Goal: Transaction & Acquisition: Purchase product/service

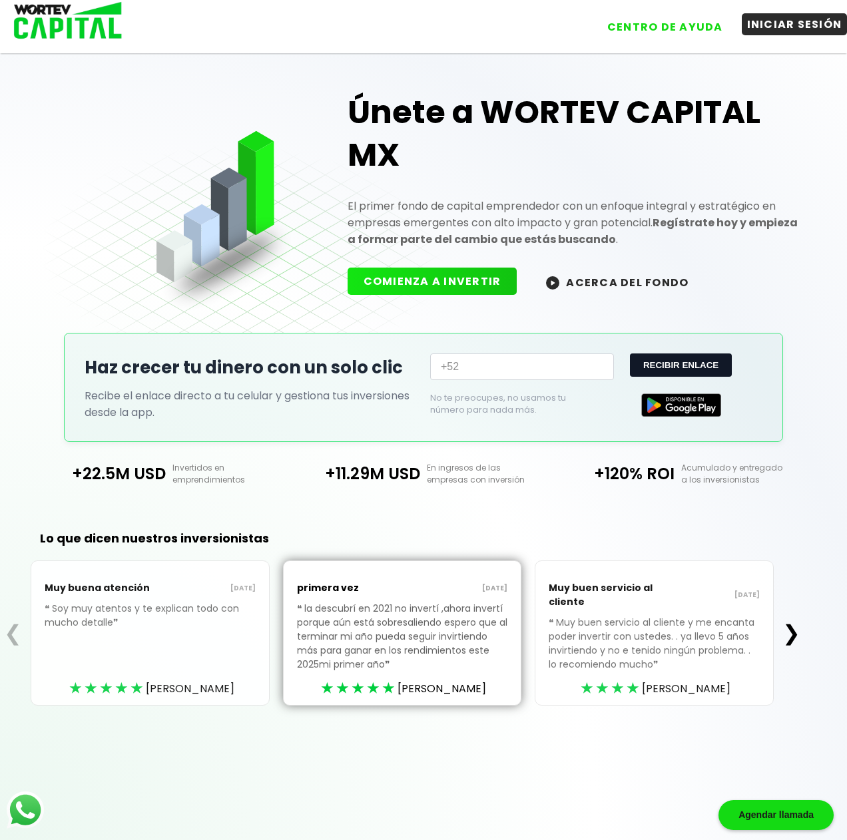
click at [789, 27] on button "INICIAR SESIÓN" at bounding box center [795, 24] width 106 height 22
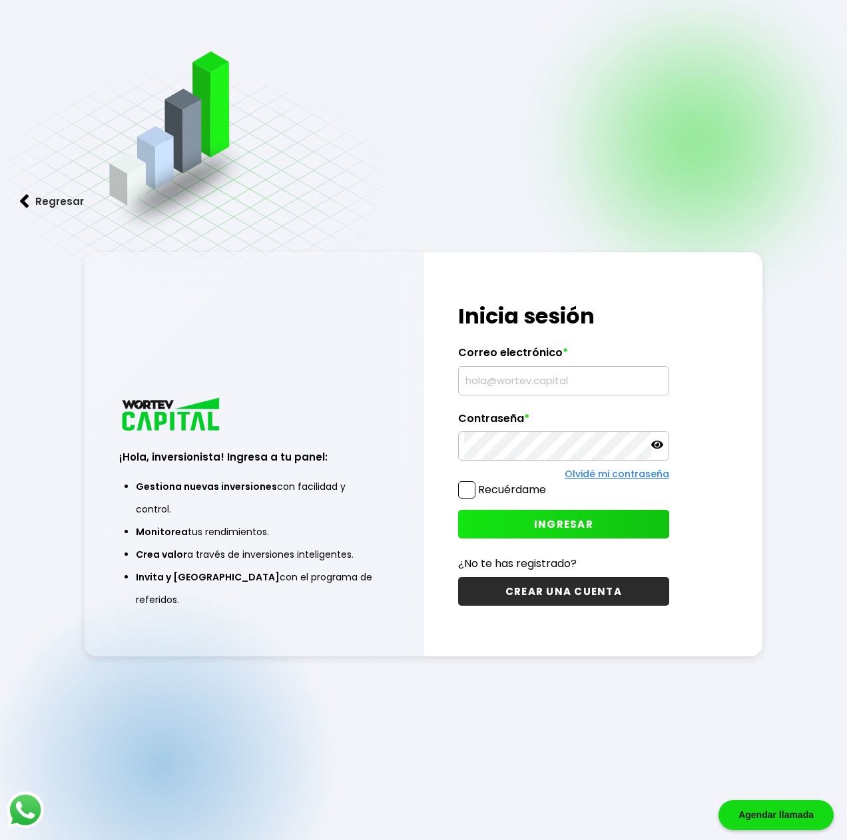
click at [527, 376] on input "text" at bounding box center [563, 381] width 199 height 28
type input "[EMAIL_ADDRESS][DOMAIN_NAME]"
click at [466, 493] on span at bounding box center [466, 489] width 17 height 17
click at [549, 483] on input "Recuérdame" at bounding box center [549, 483] width 0 height 0
click at [541, 529] on span "INGRESAR" at bounding box center [563, 524] width 59 height 14
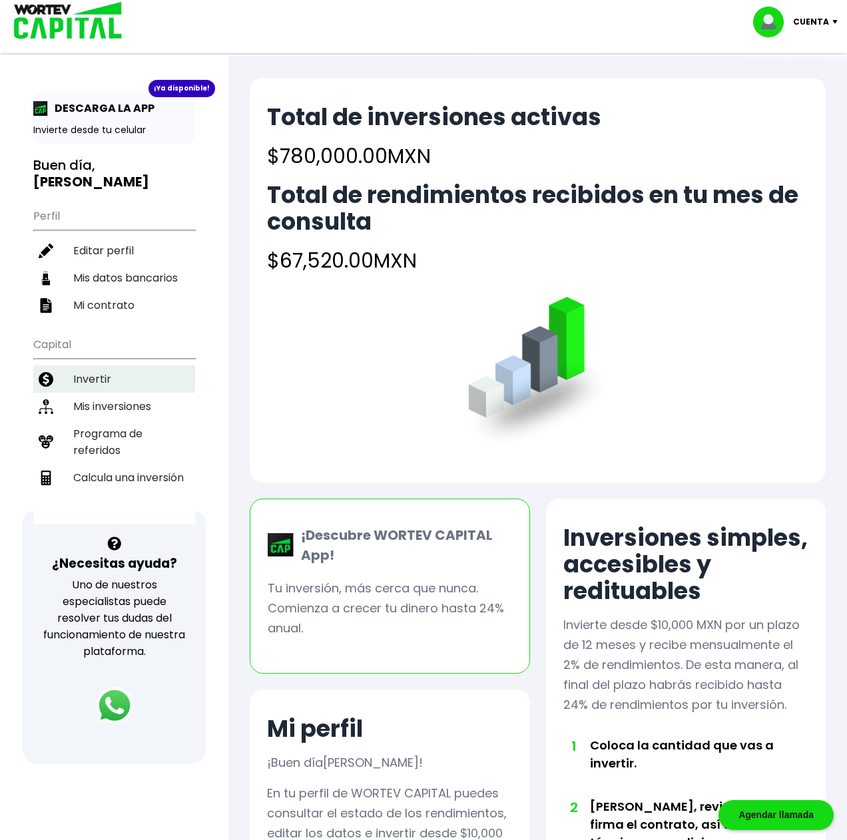
click at [86, 366] on li "Invertir" at bounding box center [114, 379] width 162 height 27
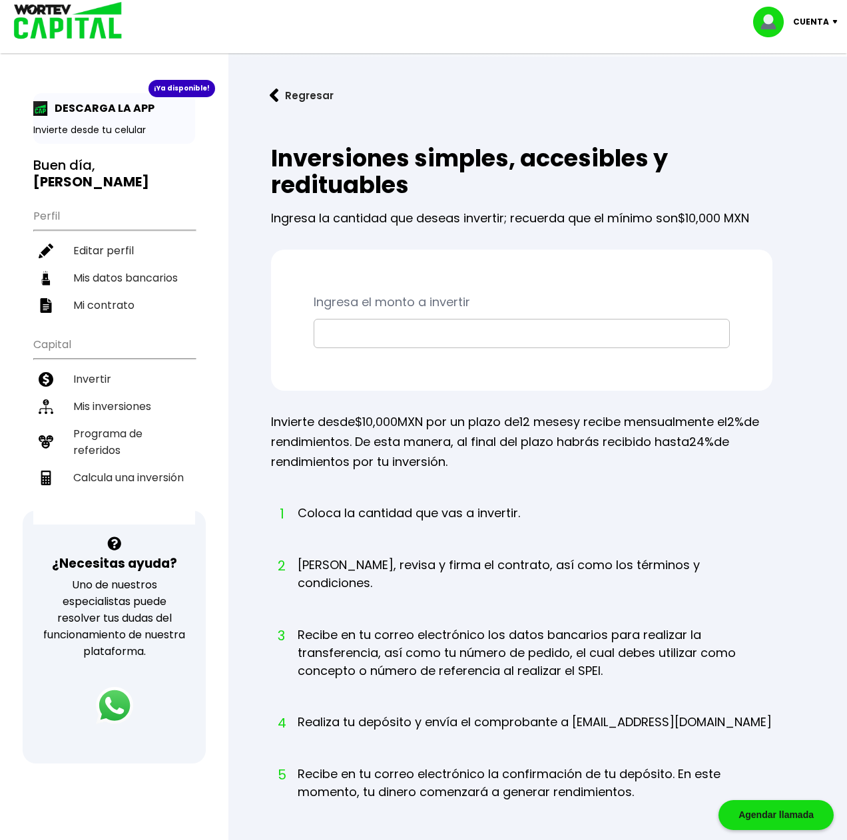
click at [383, 330] on input "text" at bounding box center [522, 334] width 404 height 28
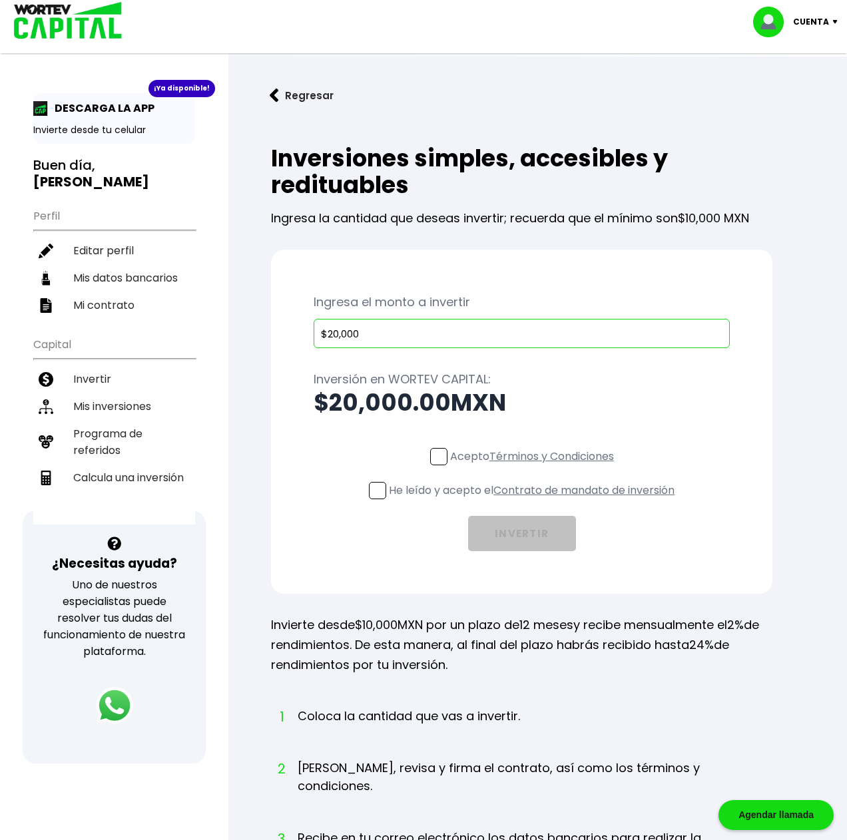
type input "$20,000"
click at [437, 451] on span at bounding box center [438, 456] width 17 height 17
click at [535, 467] on input "Acepto Términos y Condiciones" at bounding box center [535, 467] width 0 height 0
click at [372, 495] on span at bounding box center [377, 490] width 17 height 17
click at [535, 501] on input "He leído y acepto el Contrato de mandato de inversión" at bounding box center [535, 501] width 0 height 0
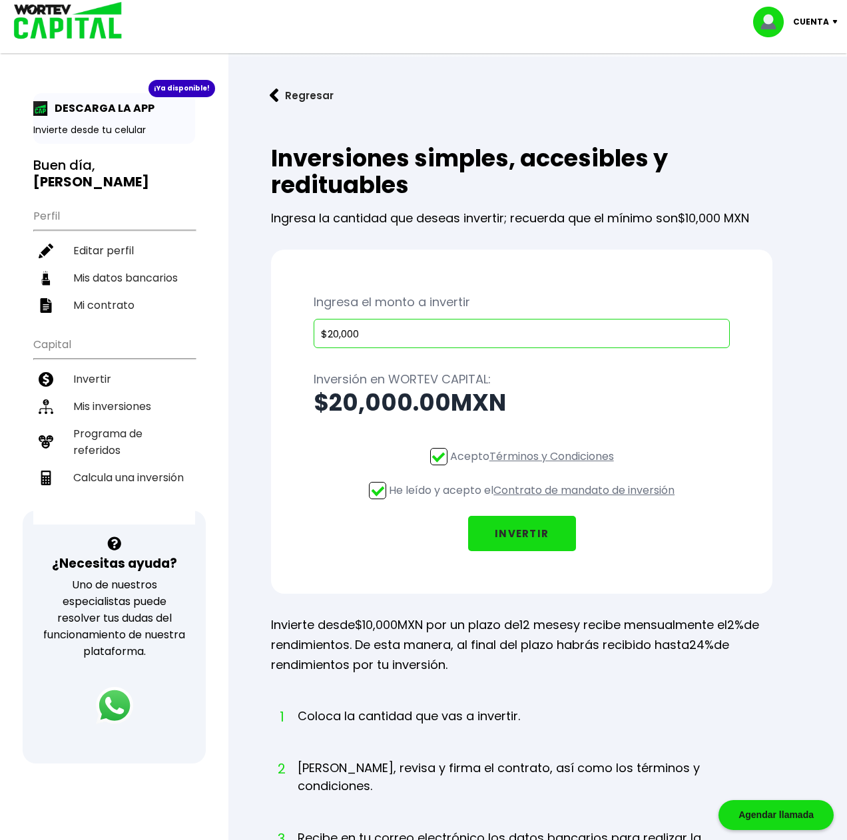
click at [519, 532] on button "INVERTIR" at bounding box center [522, 533] width 108 height 35
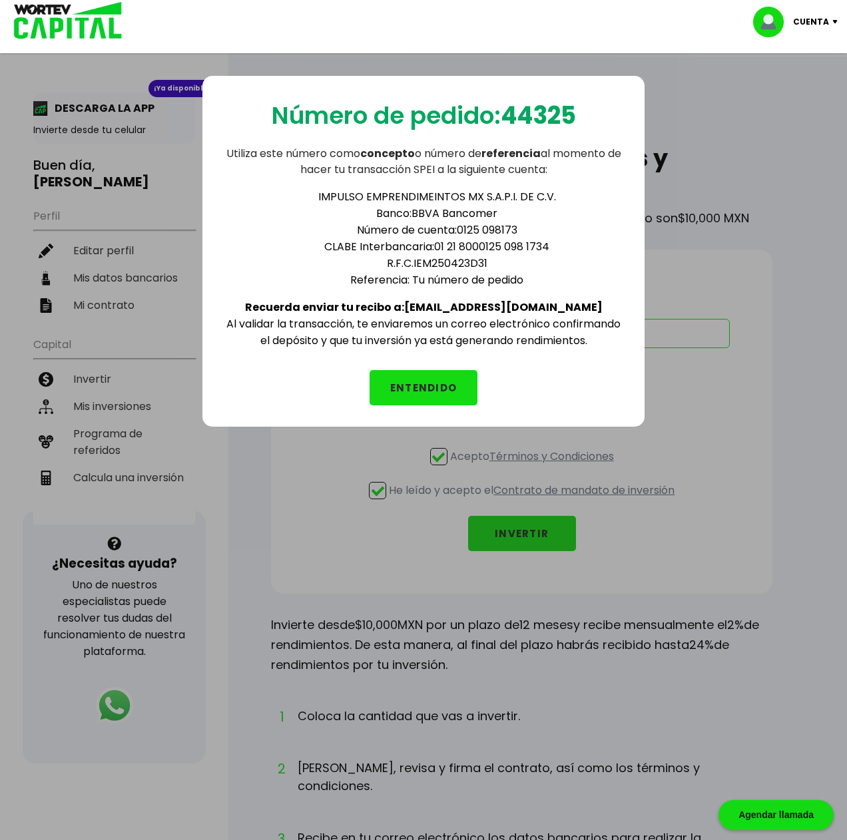
click at [412, 394] on button "ENTENDIDO" at bounding box center [424, 387] width 108 height 35
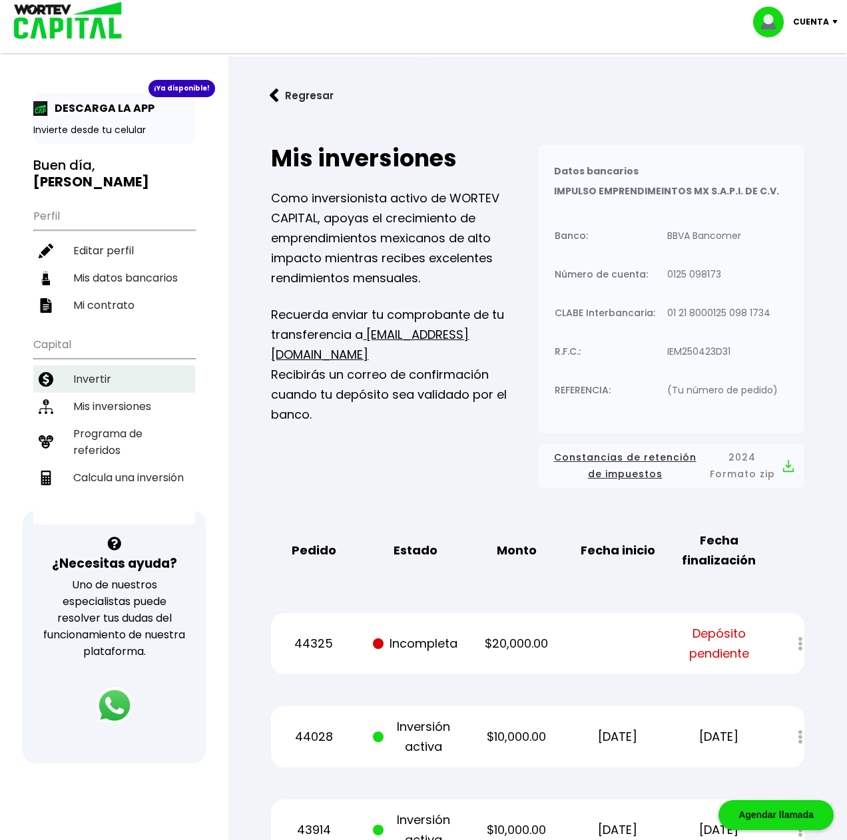
click at [93, 366] on li "Invertir" at bounding box center [114, 379] width 162 height 27
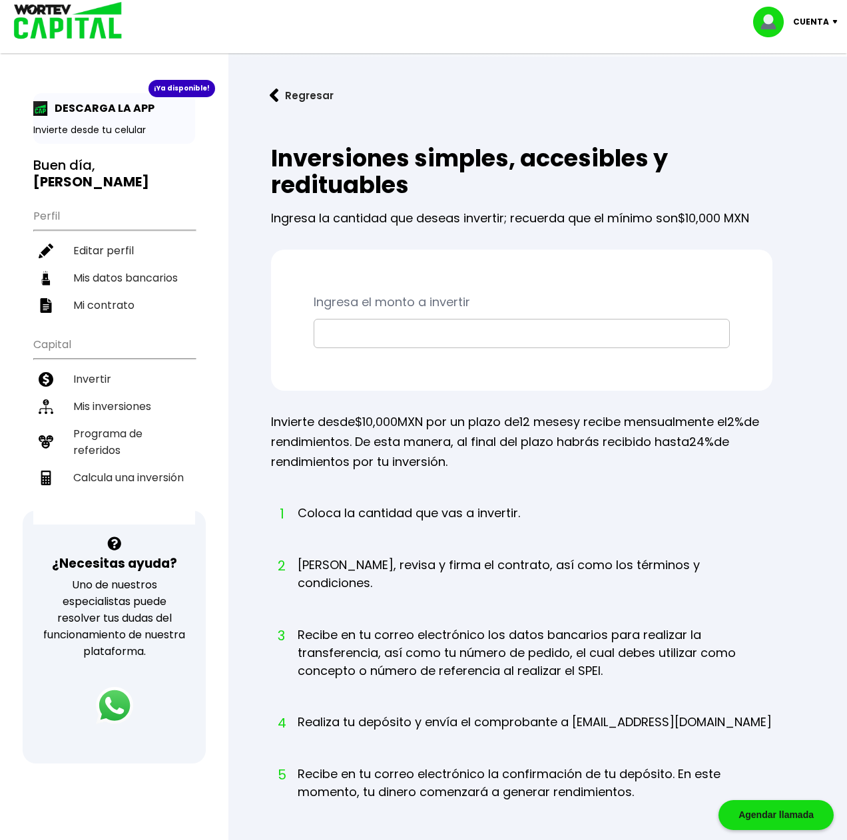
click at [370, 336] on input "text" at bounding box center [522, 334] width 404 height 28
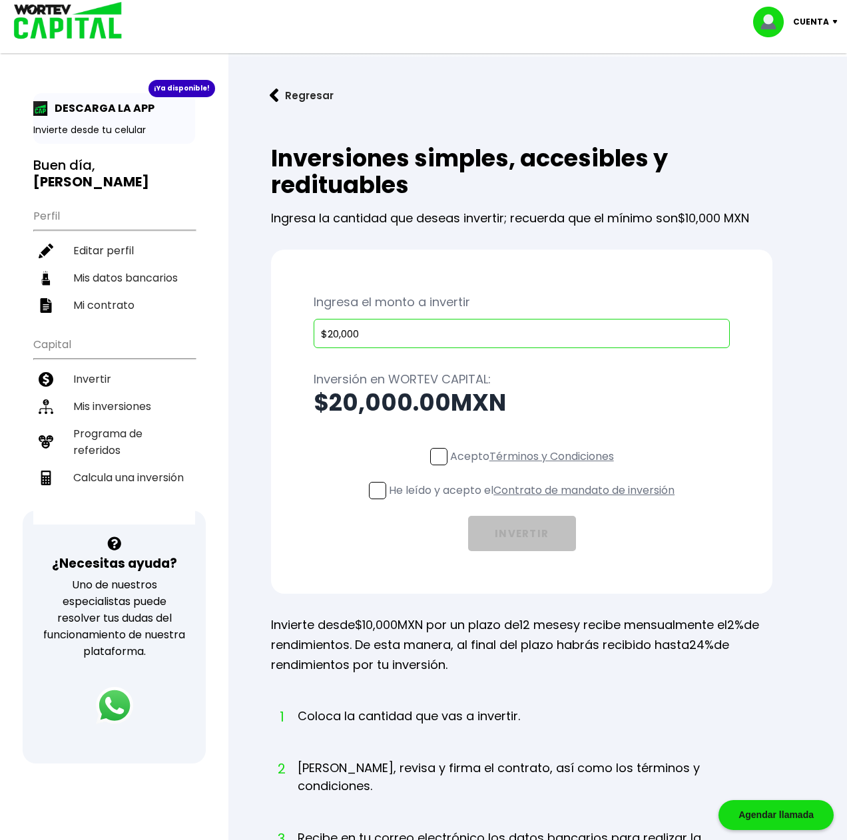
type input "$20,000"
click at [439, 453] on span at bounding box center [438, 456] width 17 height 17
click at [535, 467] on input "Acepto Términos y Condiciones" at bounding box center [535, 467] width 0 height 0
click at [376, 490] on span at bounding box center [377, 490] width 17 height 17
click at [535, 501] on input "He leído y acepto el Contrato de mandato de inversión" at bounding box center [535, 501] width 0 height 0
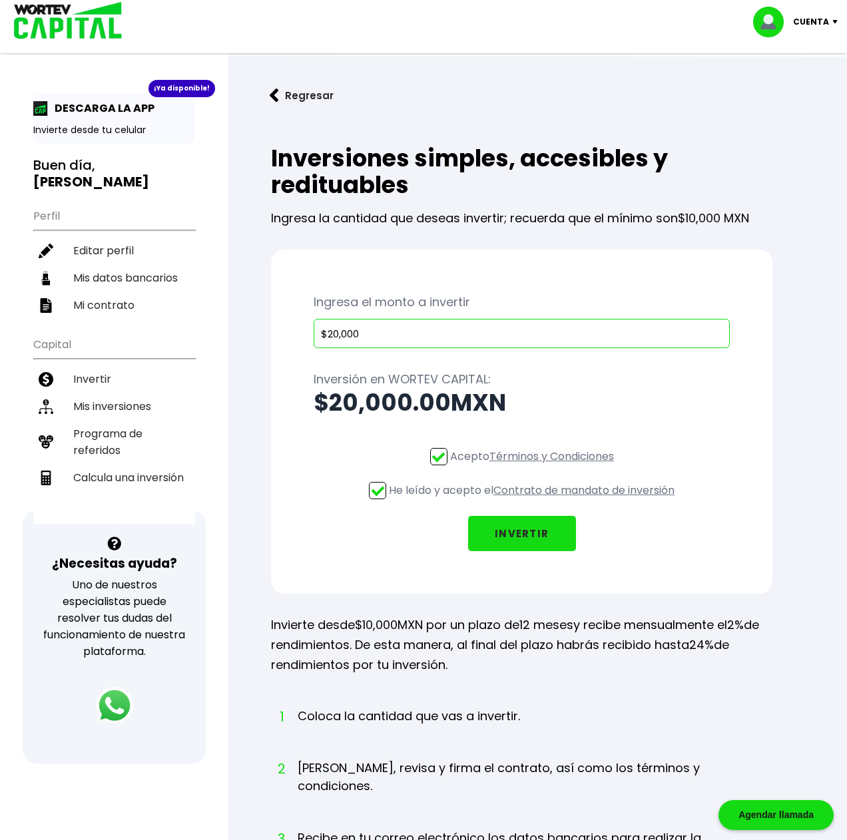
click at [515, 529] on button "INVERTIR" at bounding box center [522, 533] width 108 height 35
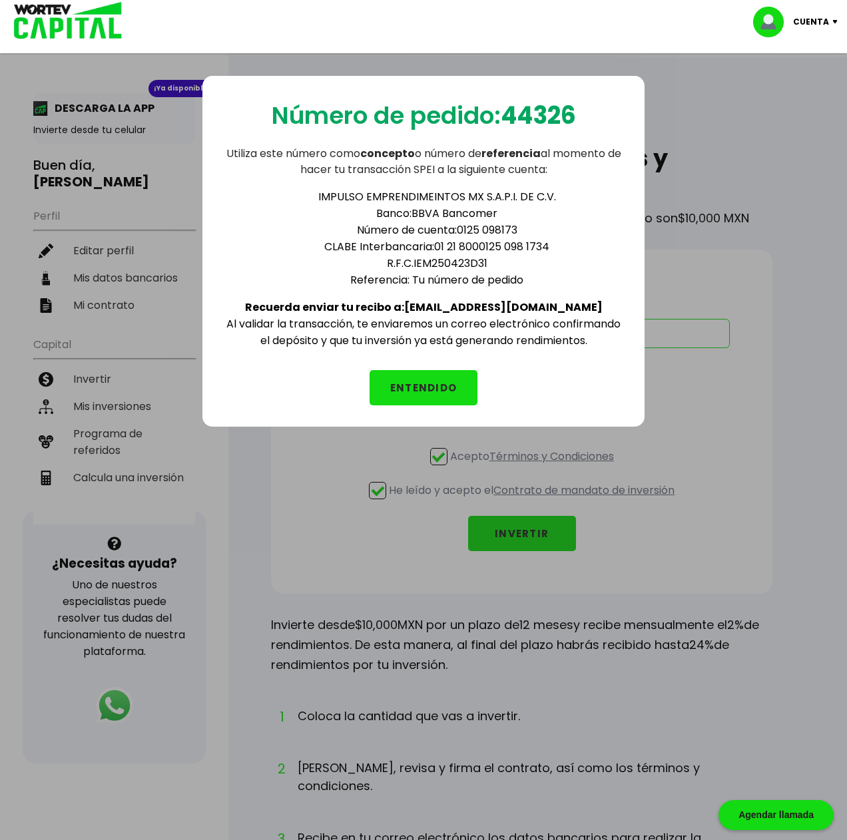
click at [431, 386] on button "ENTENDIDO" at bounding box center [424, 387] width 108 height 35
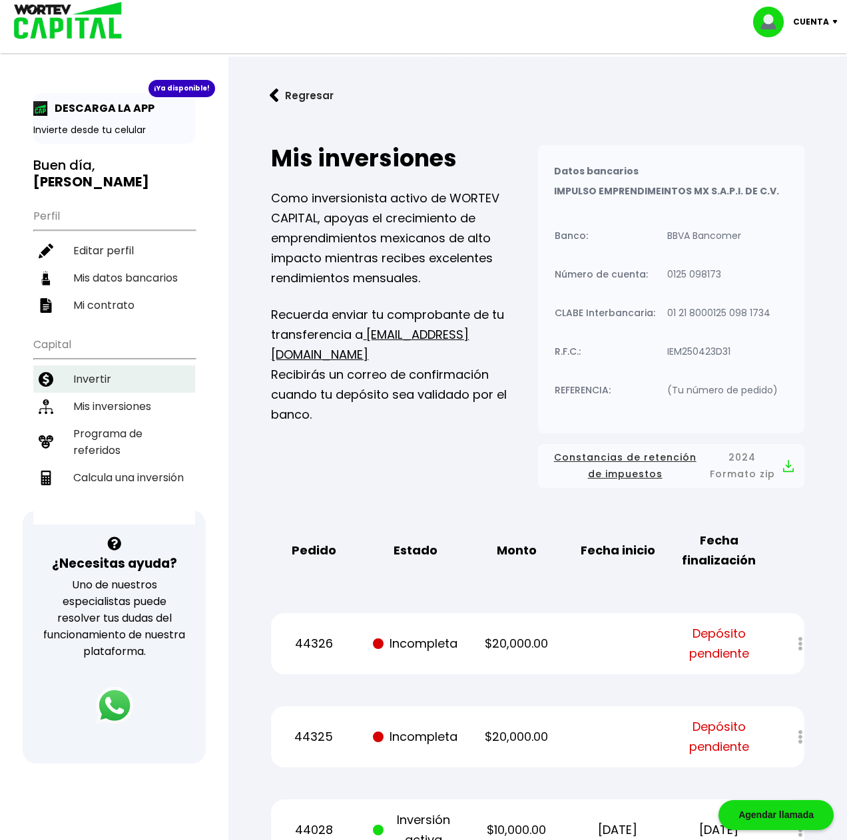
click at [96, 366] on li "Invertir" at bounding box center [114, 379] width 162 height 27
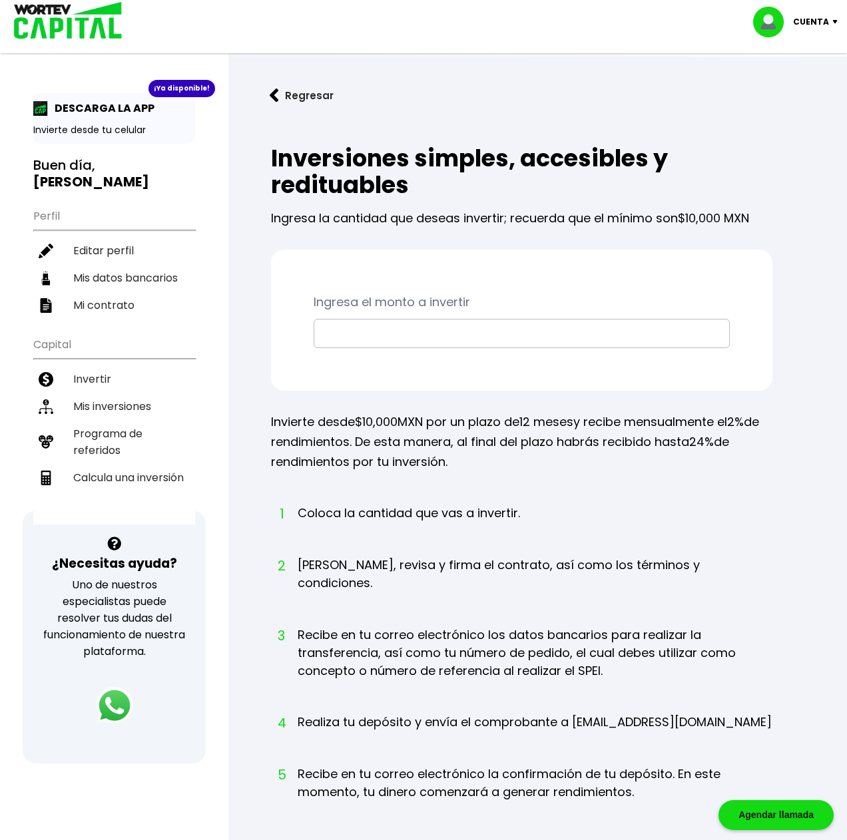
click at [405, 334] on input "text" at bounding box center [522, 334] width 404 height 28
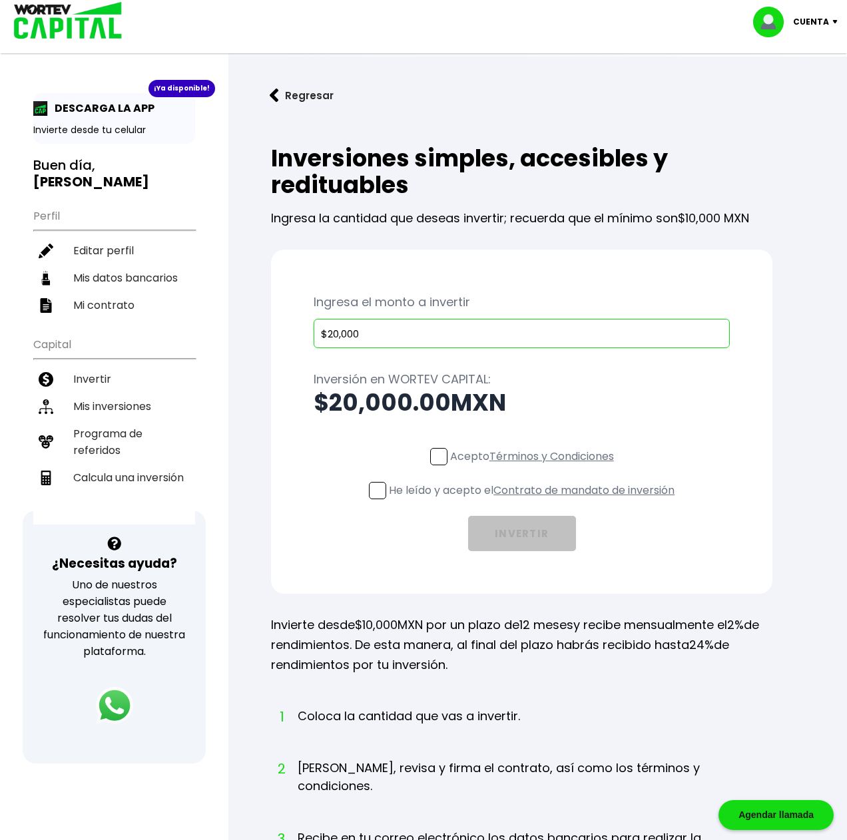
type input "$20,000"
click at [440, 451] on span at bounding box center [438, 456] width 17 height 17
click at [535, 467] on input "Acepto Términos y Condiciones" at bounding box center [535, 467] width 0 height 0
click at [363, 495] on div "Acepto Términos y Condiciones He leído y acepto el Contrato de mandato de inver…" at bounding box center [522, 499] width 416 height 103
click at [374, 492] on span at bounding box center [377, 490] width 17 height 17
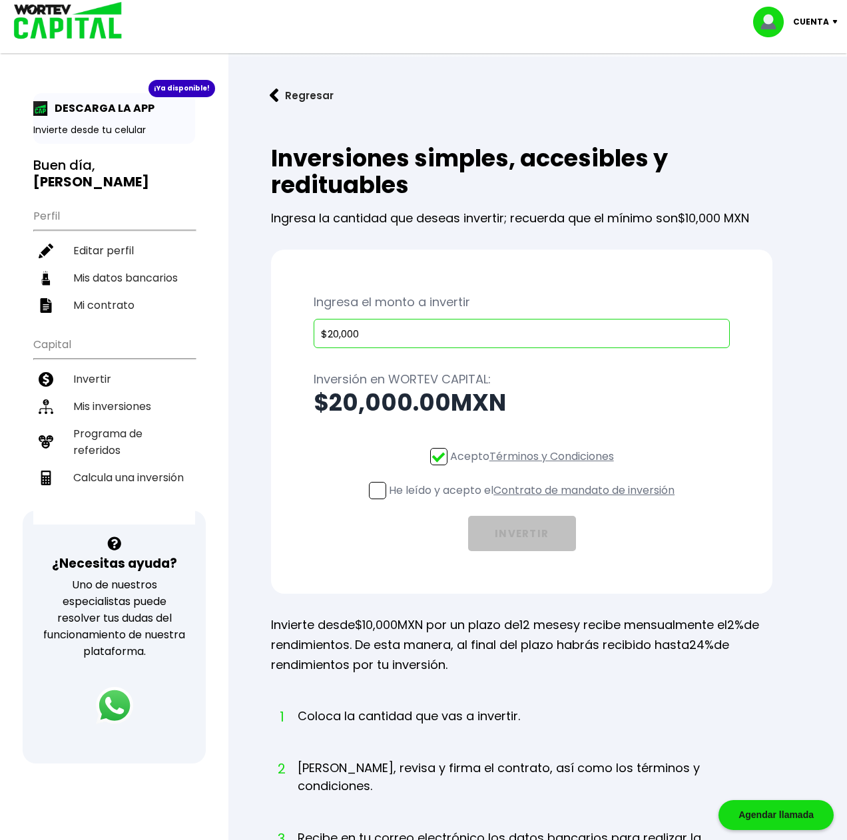
click at [535, 501] on input "He leído y acepto el Contrato de mandato de inversión" at bounding box center [535, 501] width 0 height 0
click at [503, 535] on button "INVERTIR" at bounding box center [522, 533] width 108 height 35
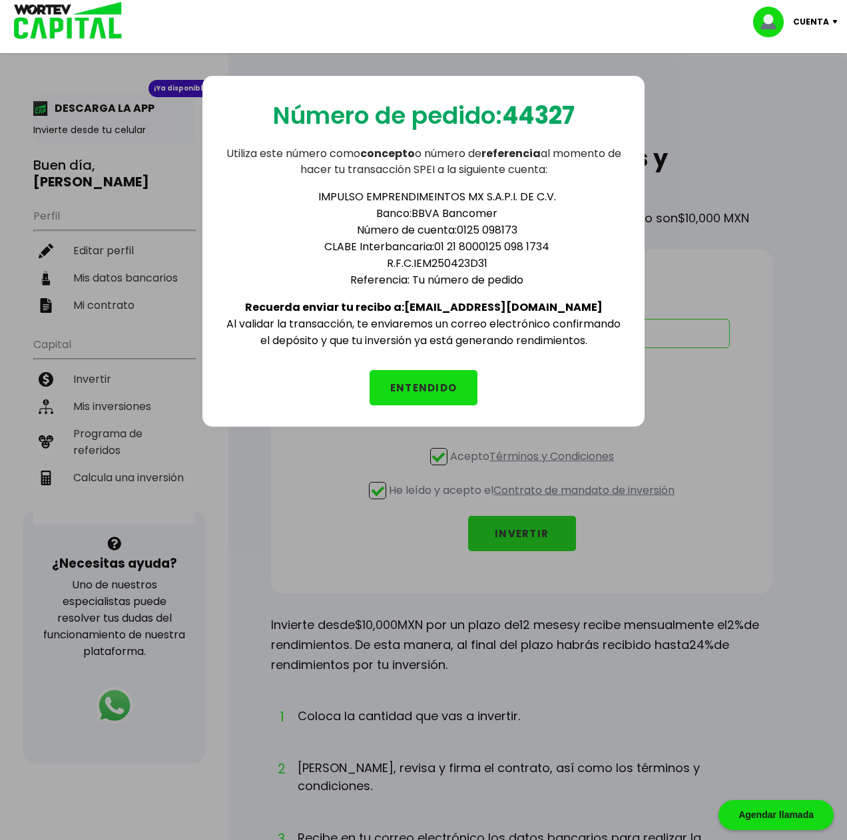
click at [434, 388] on button "ENTENDIDO" at bounding box center [424, 387] width 108 height 35
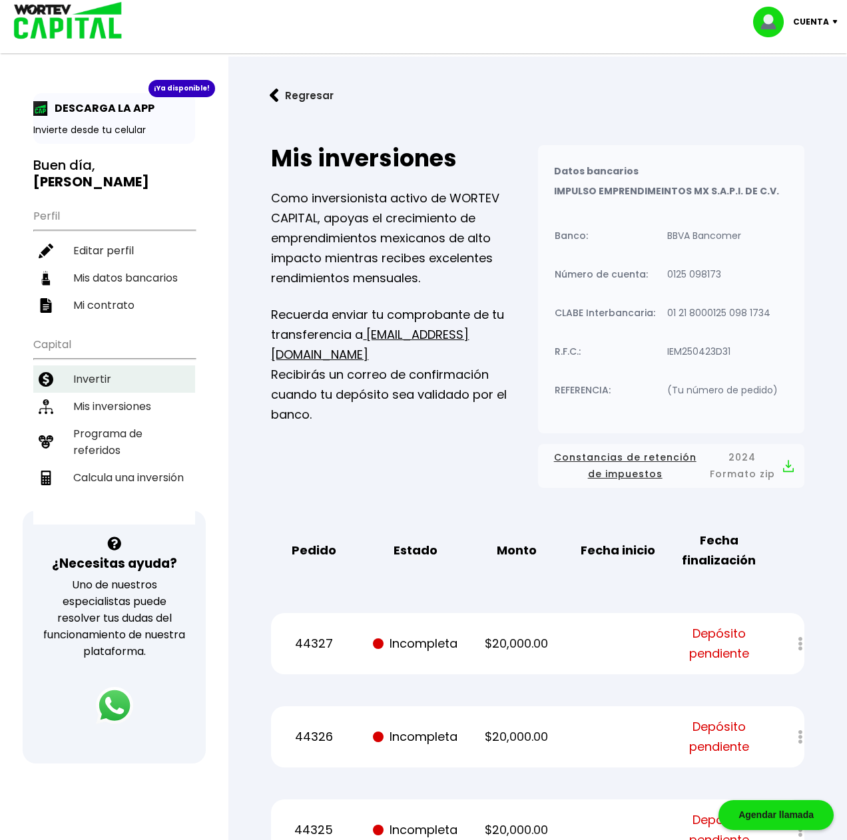
click at [101, 366] on li "Invertir" at bounding box center [114, 379] width 162 height 27
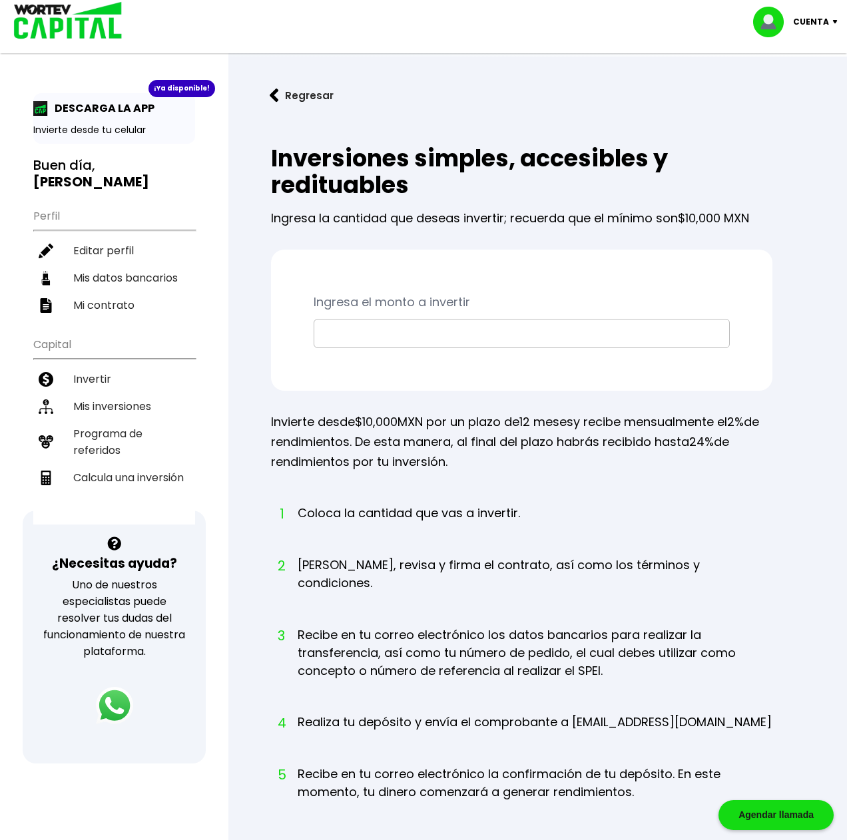
click at [402, 324] on input "text" at bounding box center [522, 334] width 404 height 28
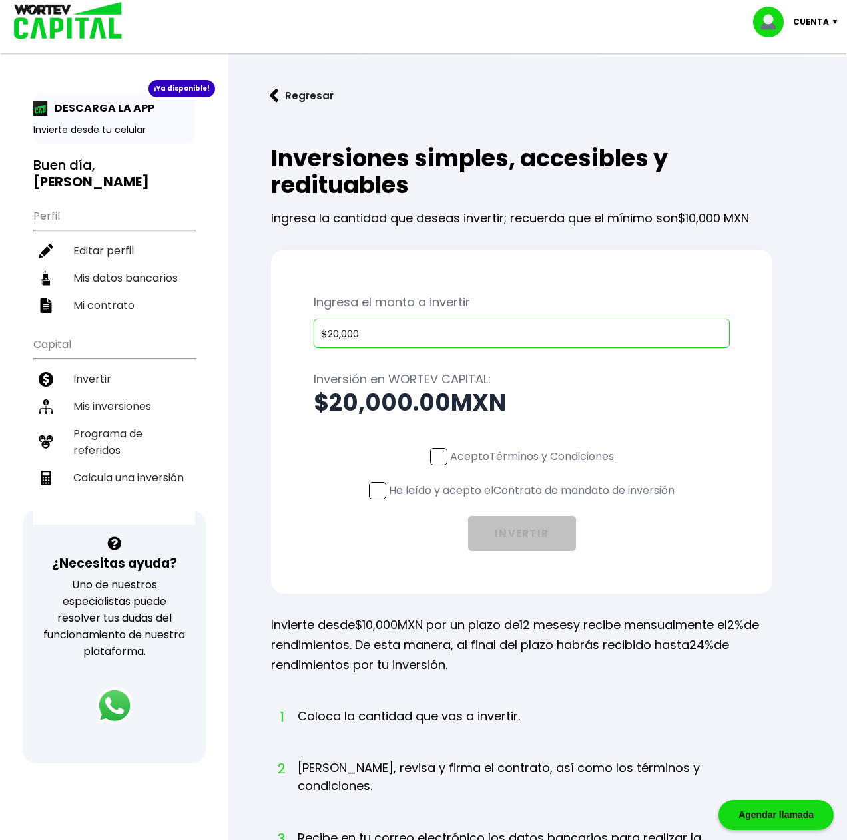
type input "$20,000"
click at [435, 452] on span at bounding box center [438, 456] width 17 height 17
click at [535, 467] on input "Acepto Términos y Condiciones" at bounding box center [535, 467] width 0 height 0
click at [378, 492] on span at bounding box center [377, 490] width 17 height 17
click at [535, 501] on input "He leído y acepto el Contrato de mandato de inversión" at bounding box center [535, 501] width 0 height 0
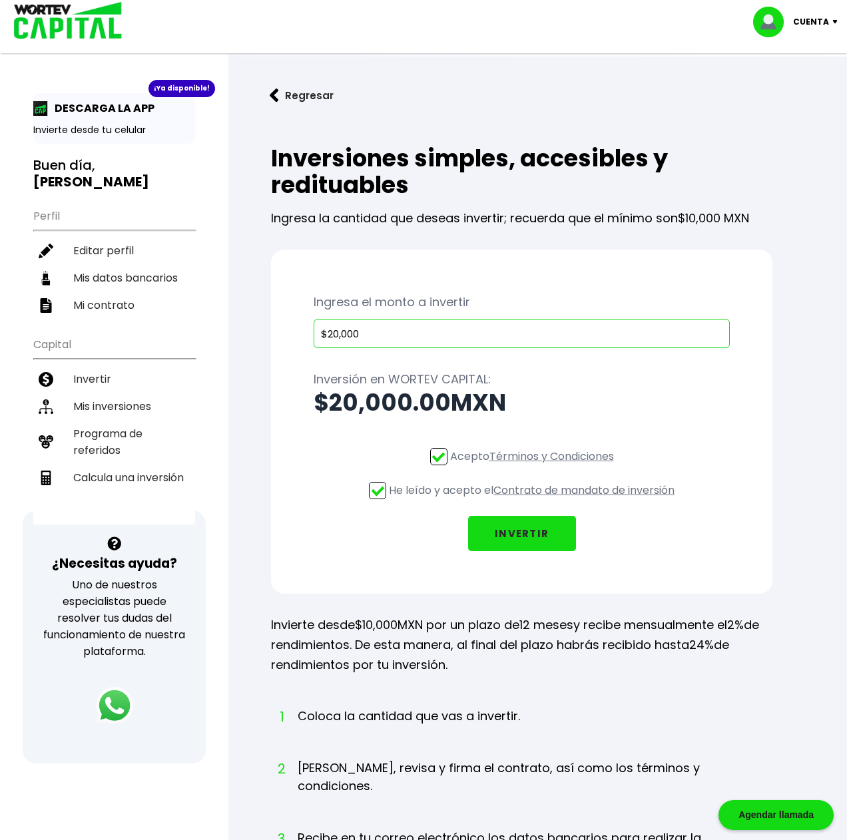
click at [517, 541] on button "INVERTIR" at bounding box center [522, 533] width 108 height 35
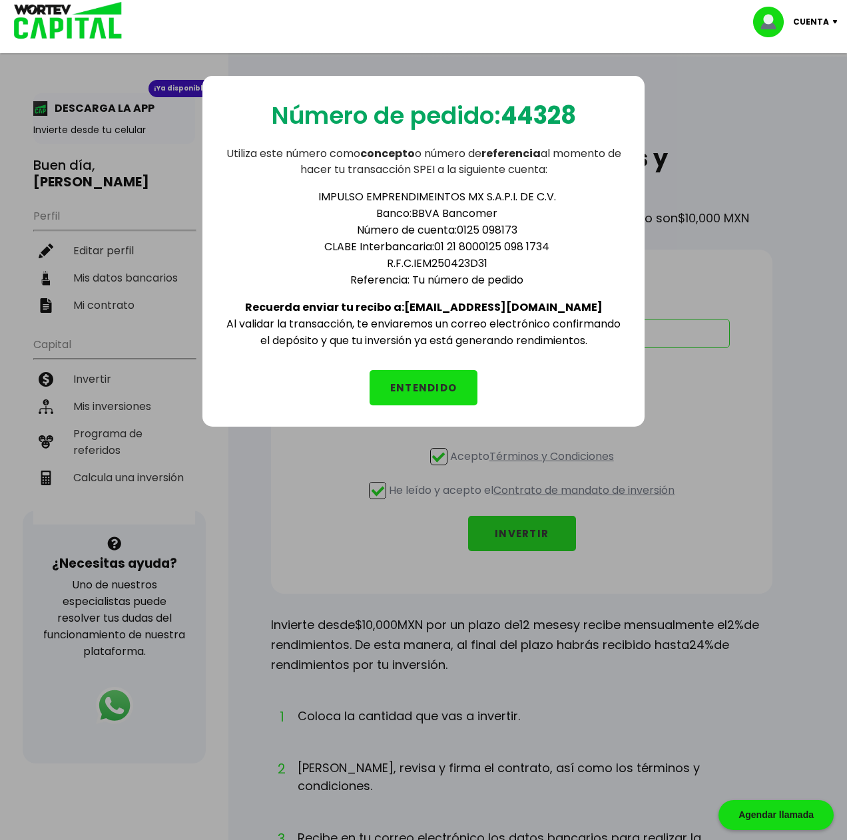
click at [441, 389] on button "ENTENDIDO" at bounding box center [424, 387] width 108 height 35
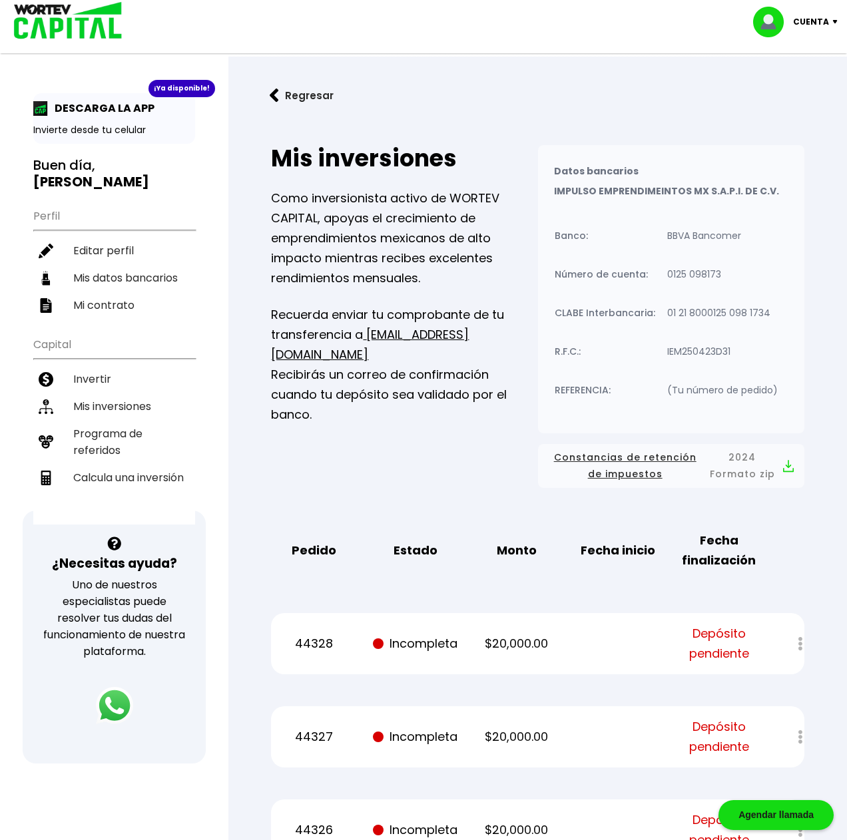
click at [312, 97] on button "Regresar" at bounding box center [302, 95] width 104 height 35
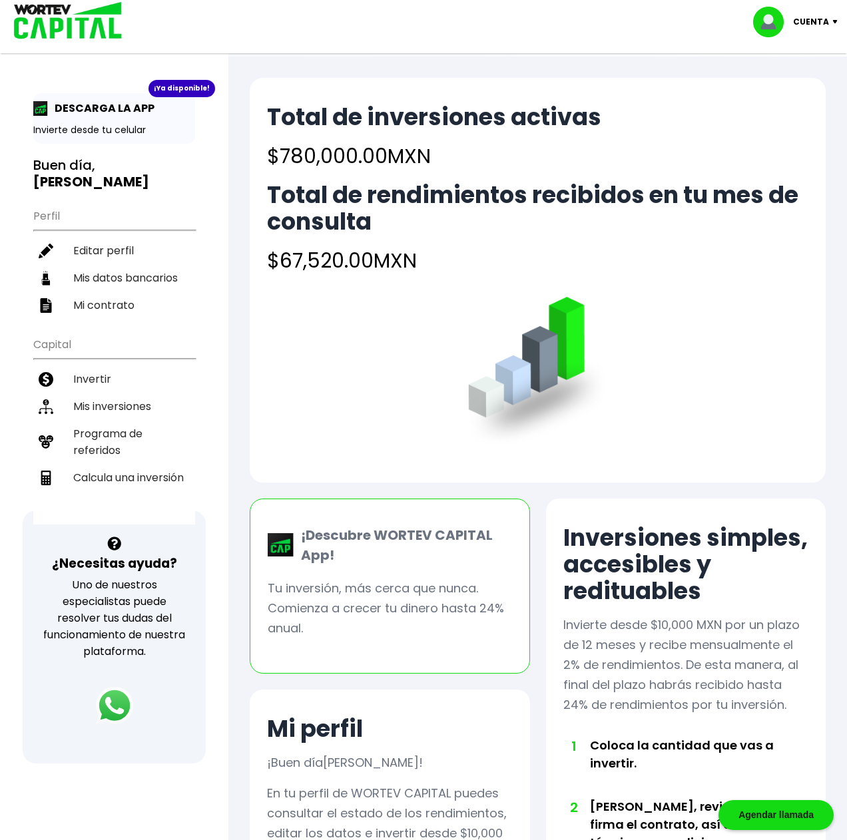
click at [830, 18] on div "Cuenta" at bounding box center [800, 22] width 94 height 31
click at [797, 90] on li "Cerrar sesión" at bounding box center [797, 88] width 107 height 27
